Goal: Entertainment & Leisure: Browse casually

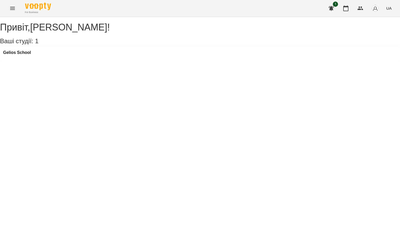
click at [8, 6] on button "Menu" at bounding box center [12, 8] width 12 height 12
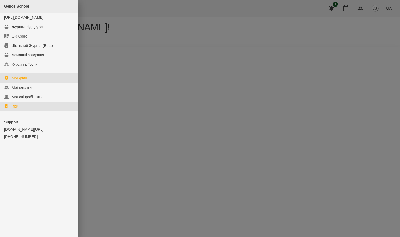
click at [22, 111] on link "Ігри" at bounding box center [39, 105] width 78 height 9
click at [16, 109] on div "Ігри" at bounding box center [15, 106] width 7 height 5
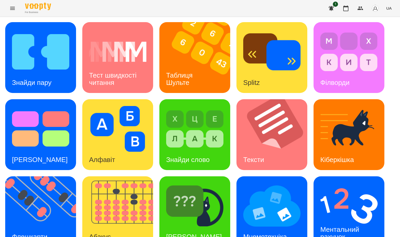
scroll to position [92, 0]
click at [272, 183] on img at bounding box center [271, 206] width 57 height 46
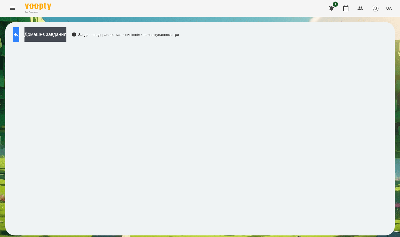
click at [19, 33] on icon at bounding box center [16, 34] width 6 height 6
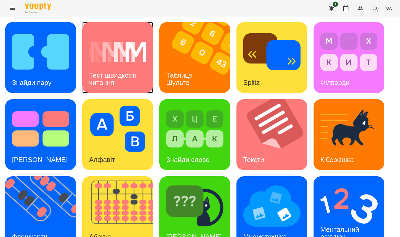
click at [123, 59] on img at bounding box center [117, 52] width 57 height 46
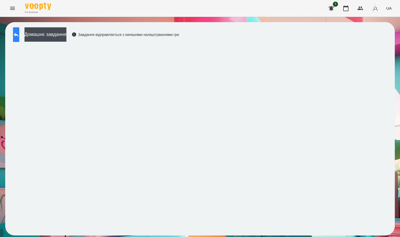
click at [19, 39] on button at bounding box center [16, 34] width 6 height 15
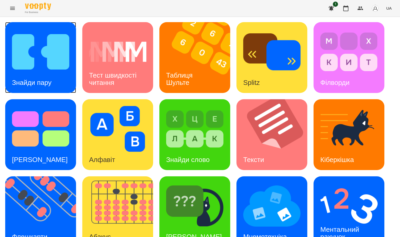
click at [52, 69] on img at bounding box center [40, 52] width 57 height 46
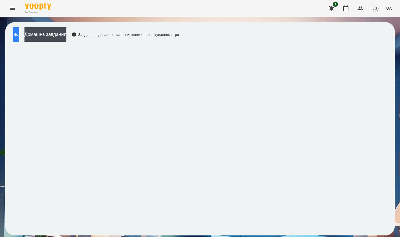
click at [18, 34] on icon at bounding box center [16, 35] width 5 height 4
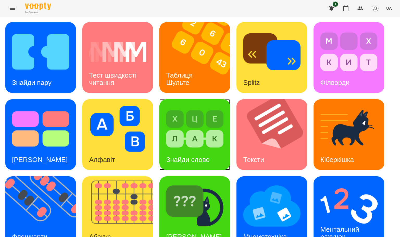
click at [194, 134] on img at bounding box center [194, 129] width 57 height 46
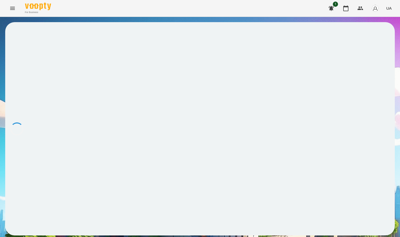
click at [194, 134] on div at bounding box center [199, 128] width 389 height 213
click at [203, 129] on div at bounding box center [199, 128] width 389 height 213
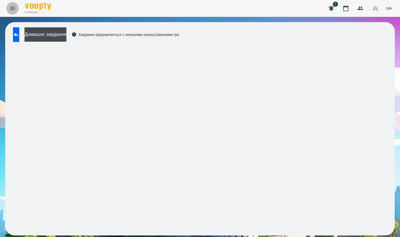
click at [14, 6] on icon "Menu" at bounding box center [12, 8] width 6 height 6
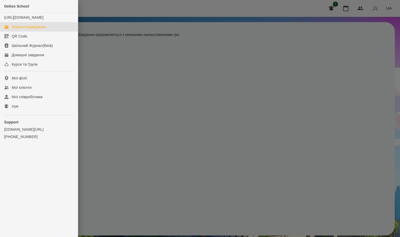
click at [27, 29] on div "Журнал відвідувань" at bounding box center [29, 26] width 35 height 5
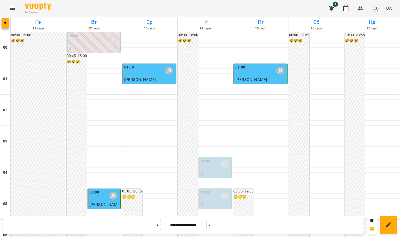
scroll to position [568, 0]
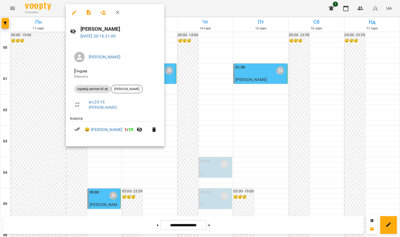
click at [399, 135] on div at bounding box center [200, 118] width 400 height 237
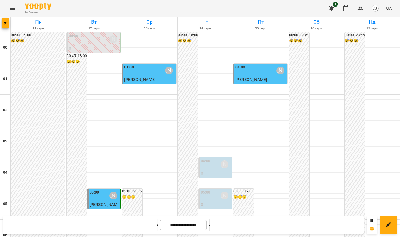
click at [210, 226] on button at bounding box center [208, 224] width 1 height 11
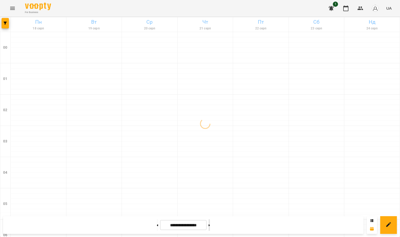
click at [210, 226] on icon at bounding box center [208, 225] width 1 height 2
type input "**********"
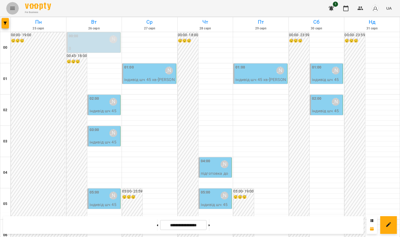
click at [10, 7] on icon "Menu" at bounding box center [12, 8] width 6 height 6
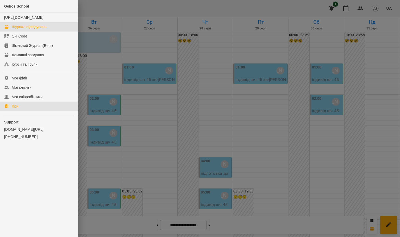
click at [31, 110] on link "Ігри" at bounding box center [39, 105] width 78 height 9
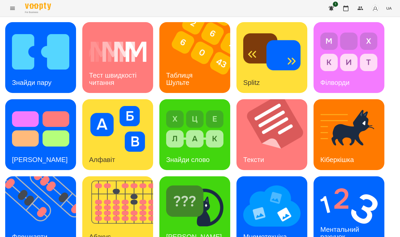
scroll to position [92, 0]
click at [273, 183] on img at bounding box center [271, 206] width 57 height 46
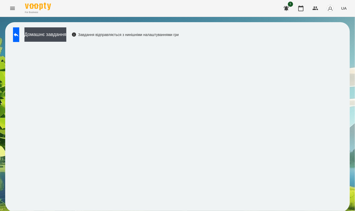
scroll to position [1, 0]
